Goal: Navigation & Orientation: Find specific page/section

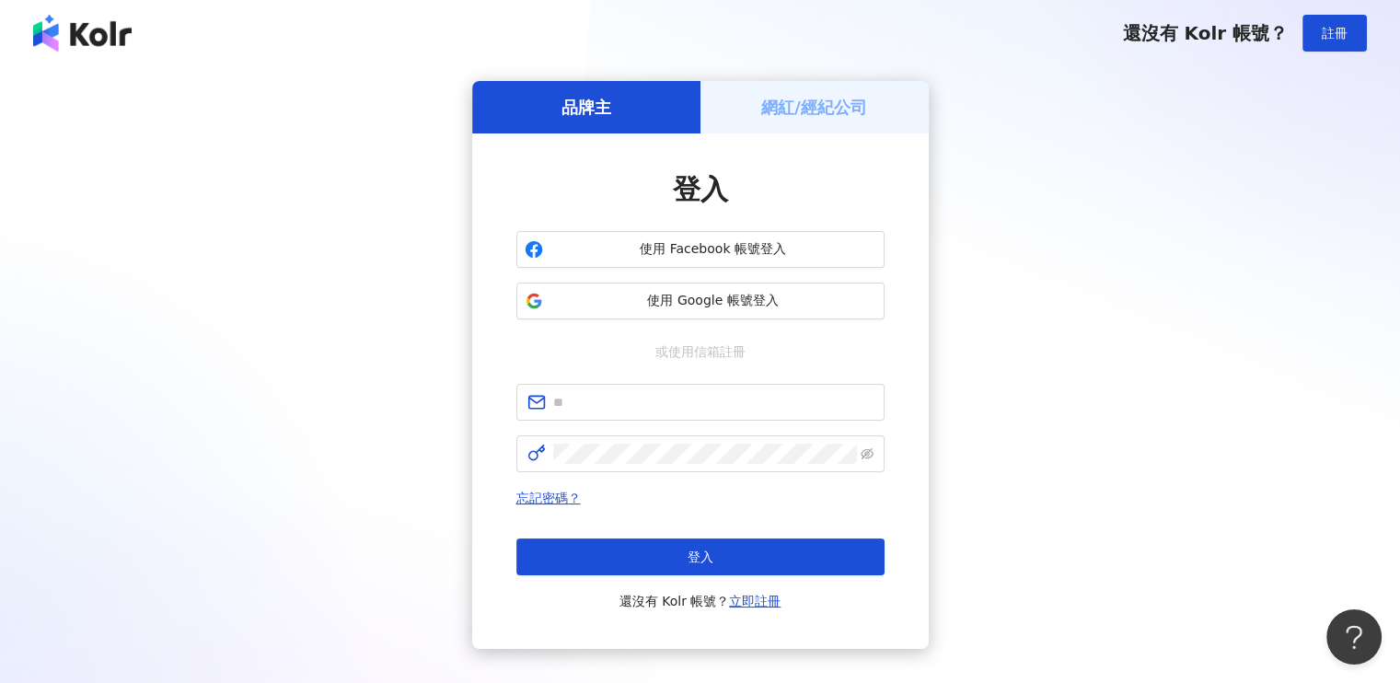
click at [804, 106] on h5 "網紅/經紀公司" at bounding box center [814, 107] width 106 height 23
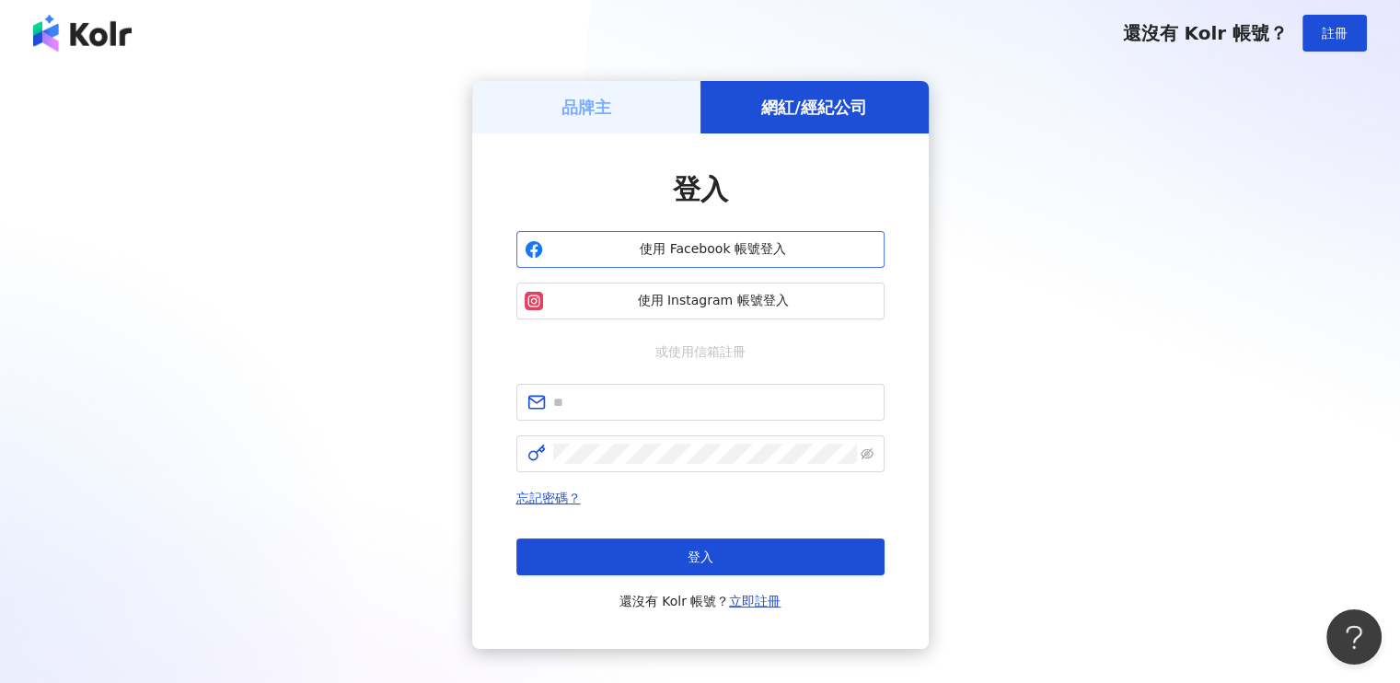
click at [714, 257] on span "使用 Facebook 帳號登入" at bounding box center [713, 249] width 326 height 18
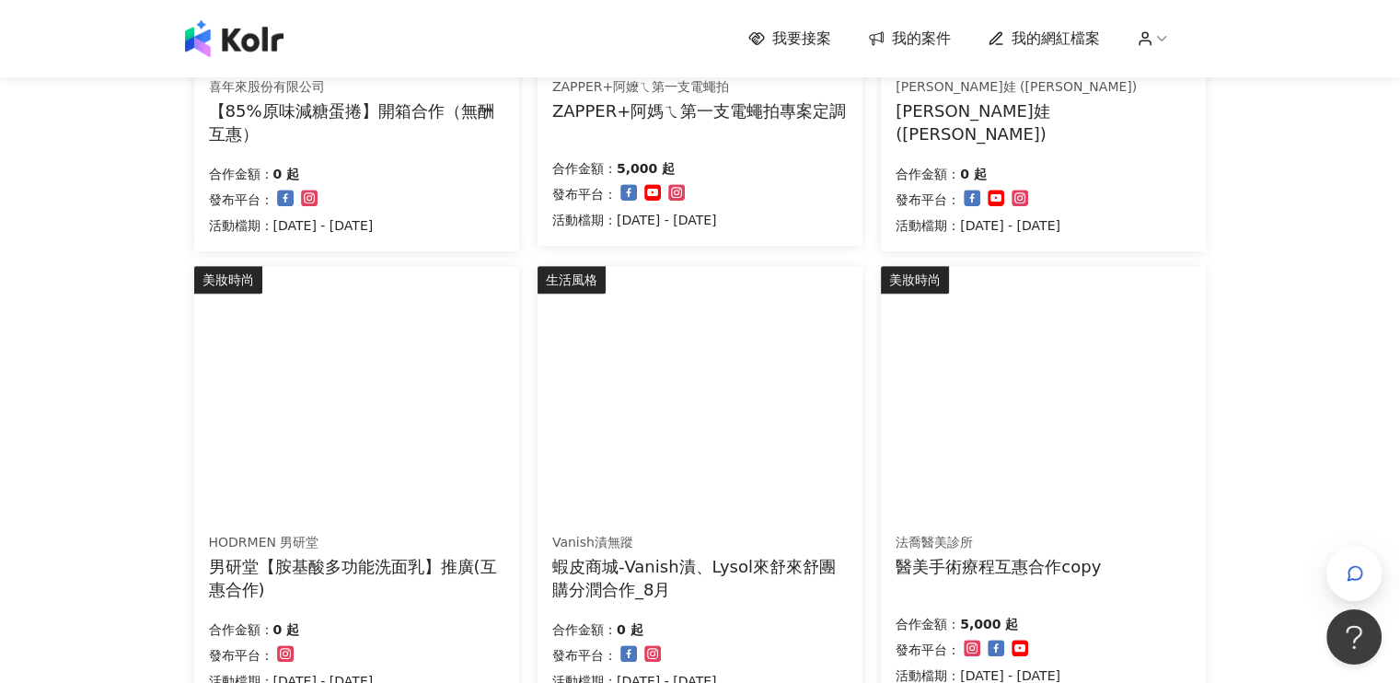
scroll to position [1196, 0]
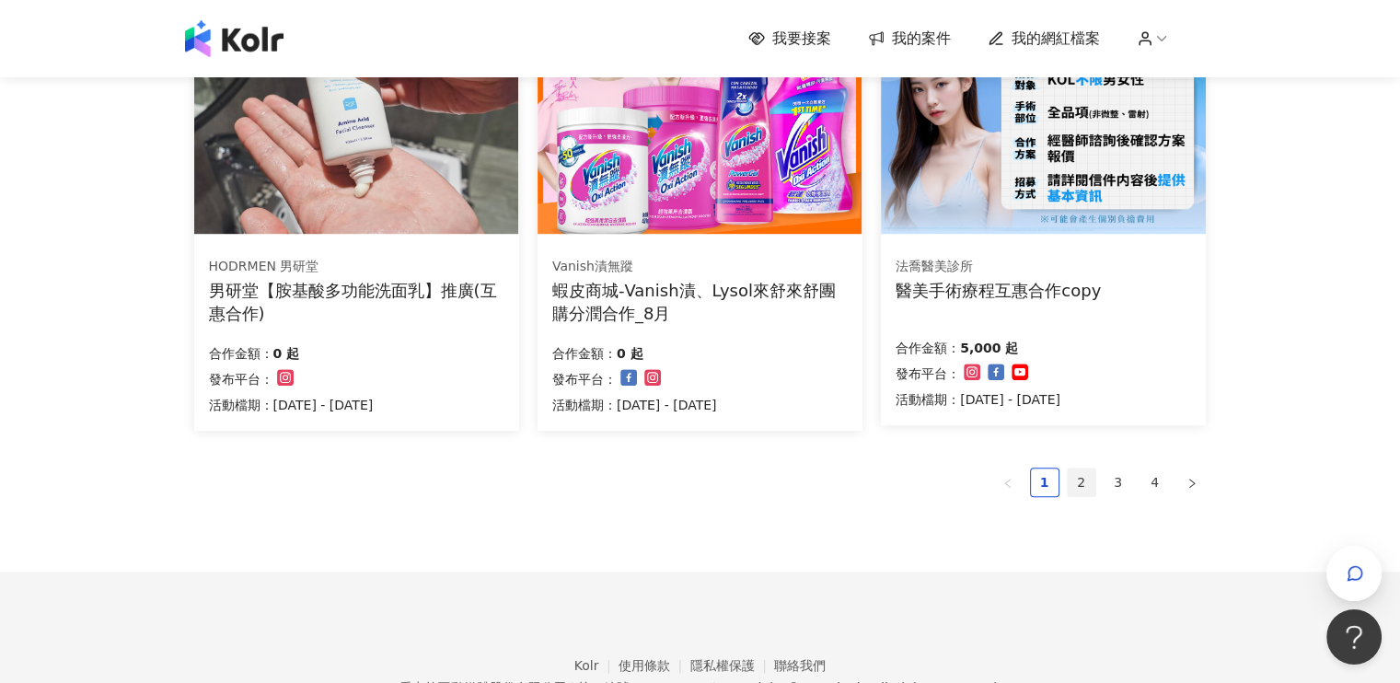
click at [1071, 485] on link "2" at bounding box center [1081, 482] width 28 height 28
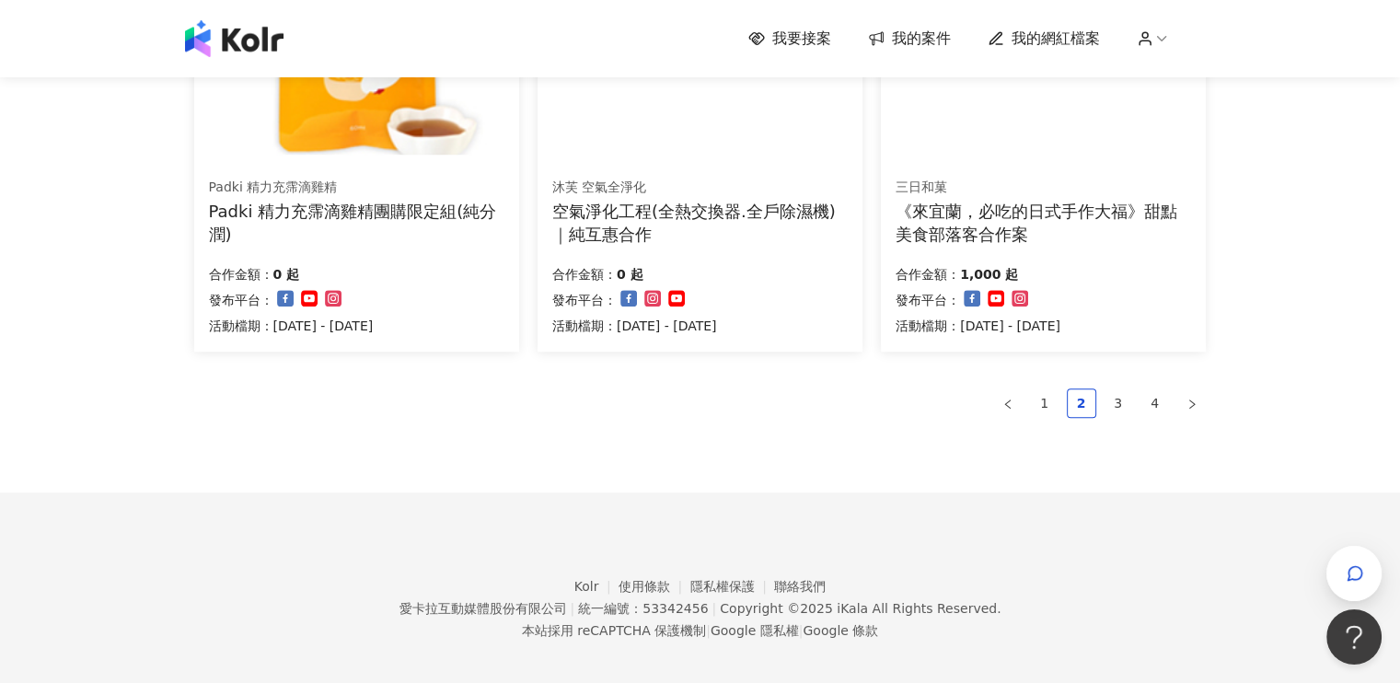
scroll to position [1293, 0]
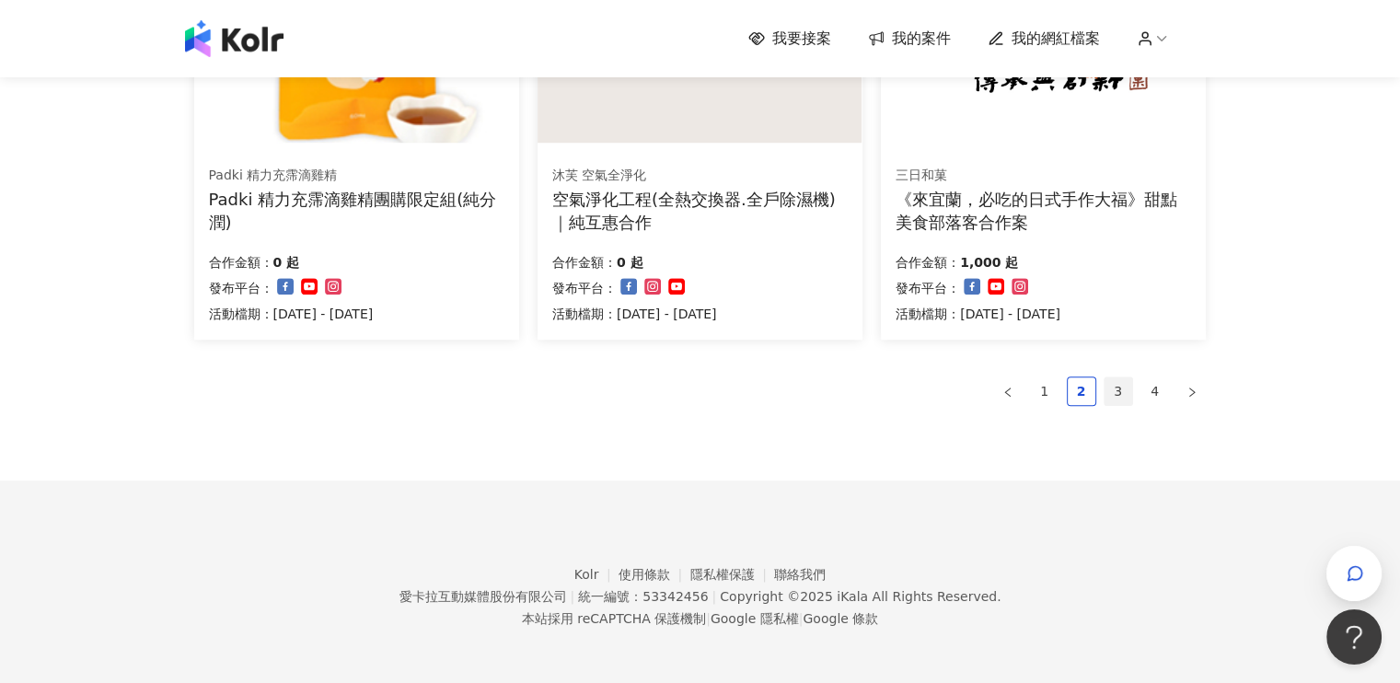
click at [1124, 393] on link "3" at bounding box center [1118, 391] width 28 height 28
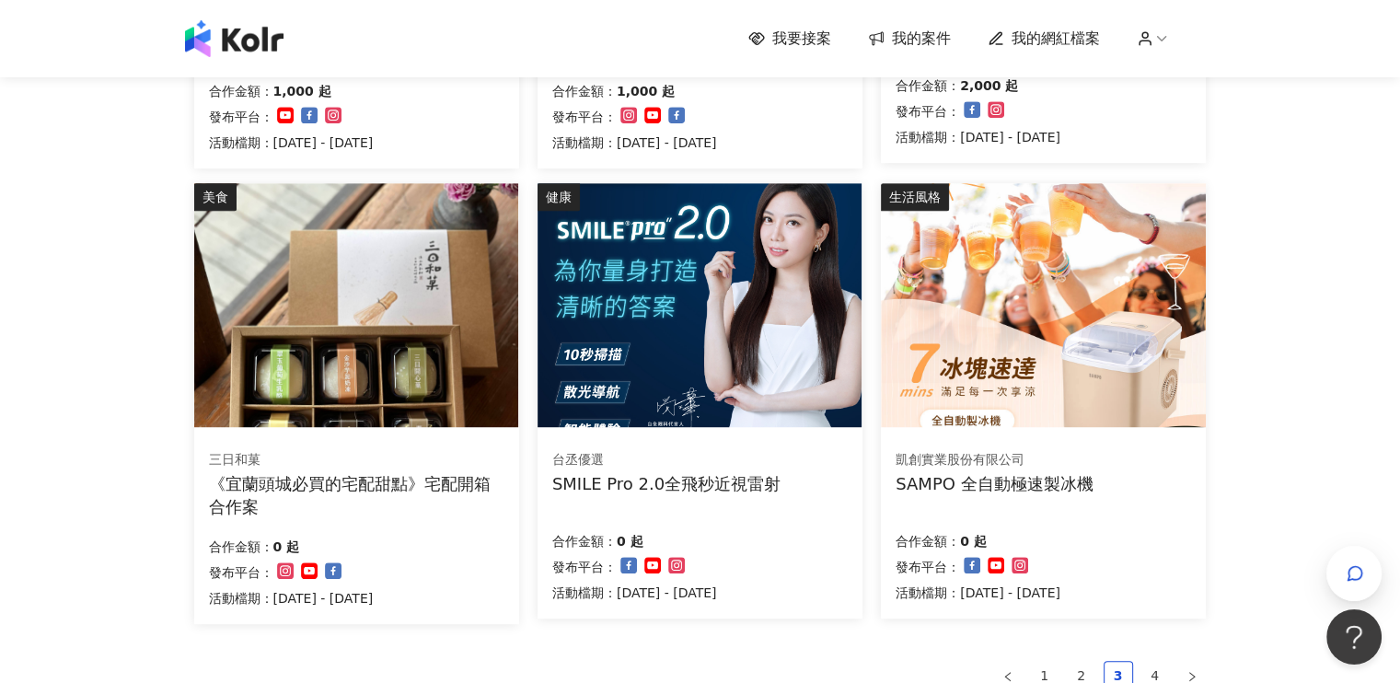
scroll to position [1109, 0]
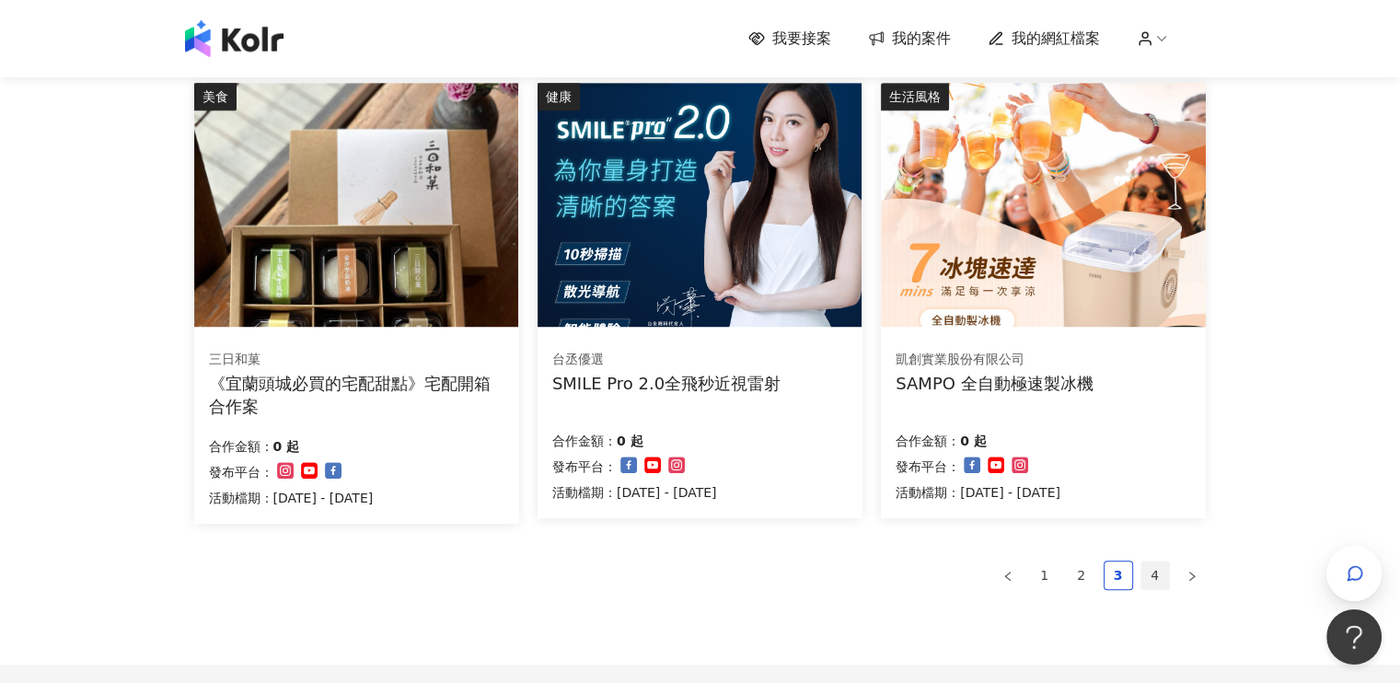
click at [1161, 573] on link "4" at bounding box center [1155, 575] width 28 height 28
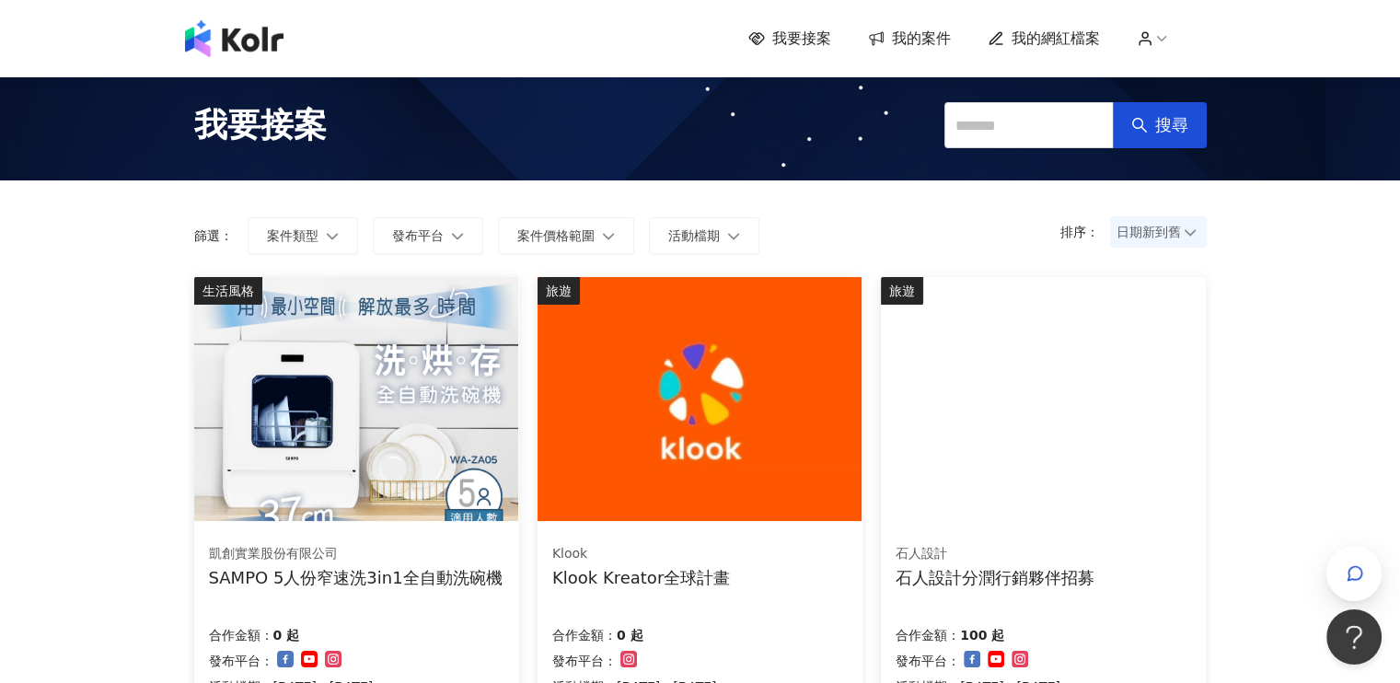
scroll to position [0, 0]
